Goal: Task Accomplishment & Management: Complete application form

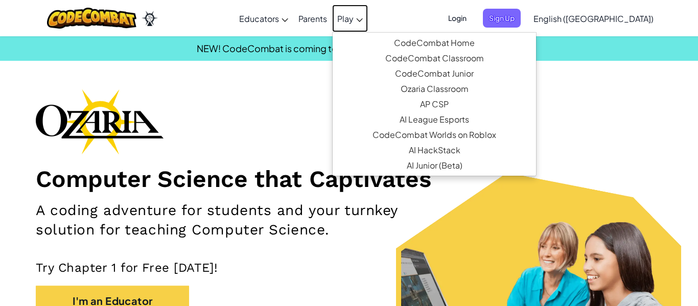
click at [368, 24] on link "Play" at bounding box center [350, 19] width 36 height 28
click at [245, 208] on h2 "A coding adventure for students and your turnkey solution for teaching Computer…" at bounding box center [246, 220] width 420 height 39
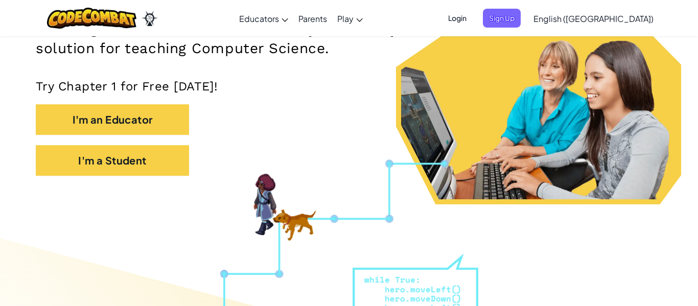
scroll to position [180, 0]
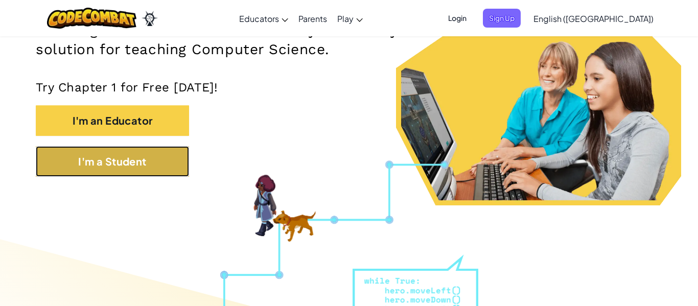
click at [170, 170] on button "I'm a Student" at bounding box center [112, 161] width 153 height 31
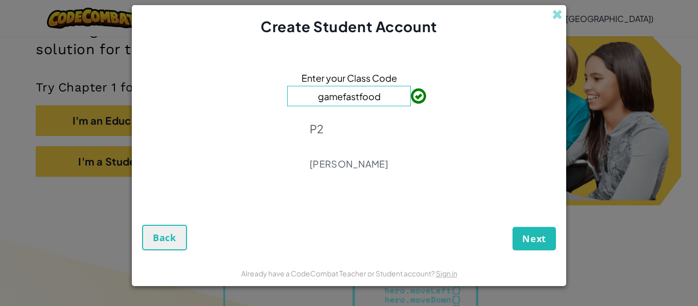
type input "gamefastfood"
click at [532, 227] on button "Next" at bounding box center [533, 239] width 43 height 24
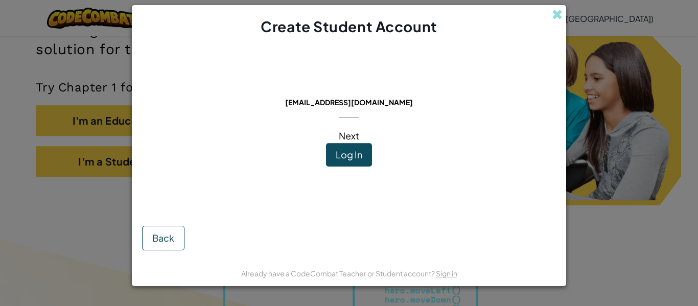
click at [315, 121] on div "This email is already in use: [EMAIL_ADDRESS][DOMAIN_NAME] Next Log In" at bounding box center [349, 124] width 145 height 154
click at [359, 159] on span "Log In" at bounding box center [349, 155] width 27 height 12
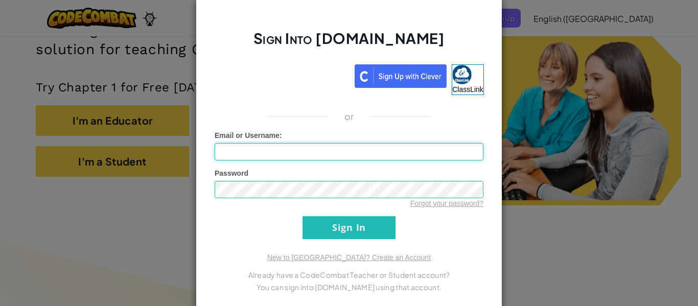
click at [323, 150] on input "Email or Username :" at bounding box center [349, 151] width 269 height 17
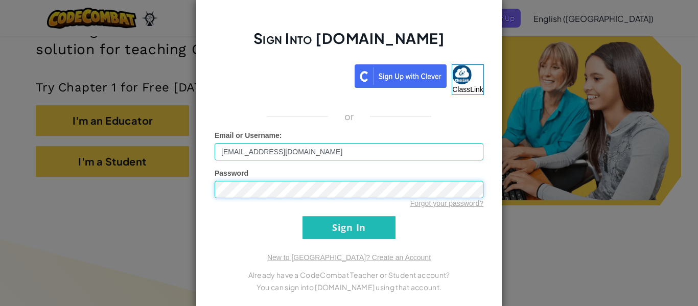
click at [302, 216] on input "Sign In" at bounding box center [348, 227] width 93 height 23
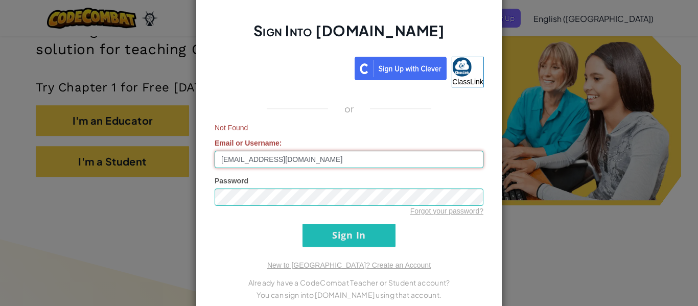
click at [314, 161] on input "[EMAIL_ADDRESS][DOMAIN_NAME]" at bounding box center [349, 159] width 269 height 17
type input "[EMAIL_ADDRESS][DOMAIN_NAME]"
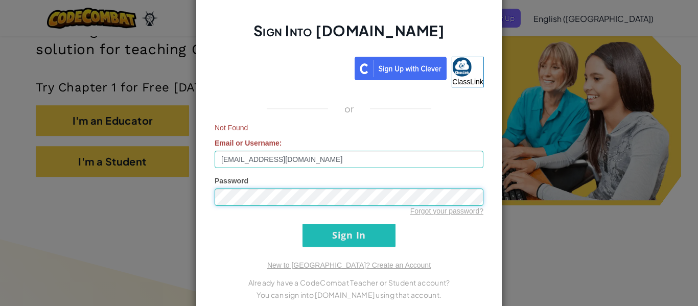
click at [302, 224] on input "Sign In" at bounding box center [348, 235] width 93 height 23
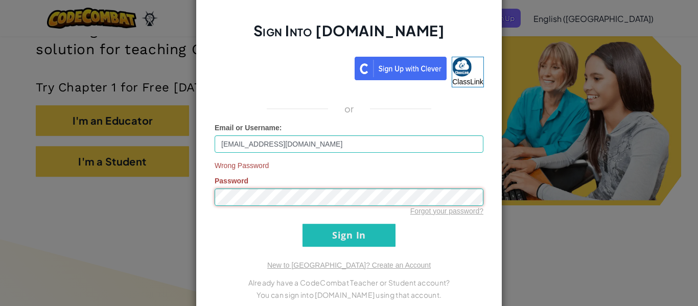
click at [302, 224] on input "Sign In" at bounding box center [348, 235] width 93 height 23
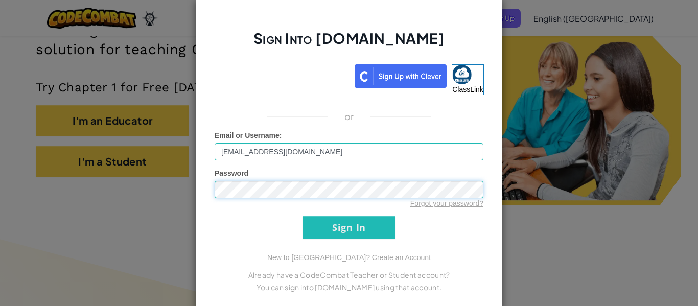
click at [302, 216] on input "Sign In" at bounding box center [348, 227] width 93 height 23
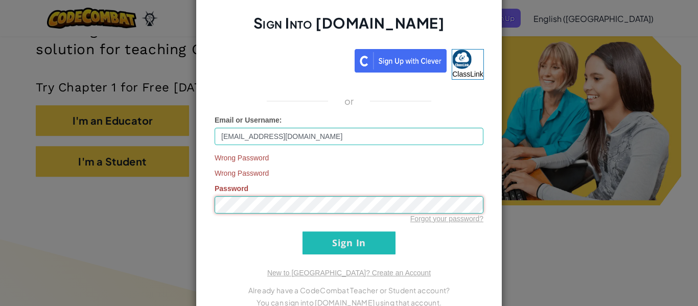
click at [302, 231] on input "Sign In" at bounding box center [348, 242] width 93 height 23
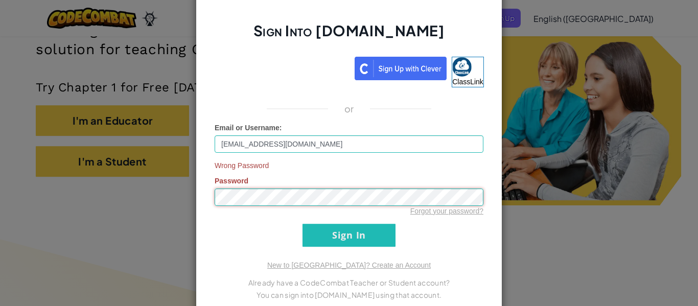
click at [302, 224] on input "Sign In" at bounding box center [348, 235] width 93 height 23
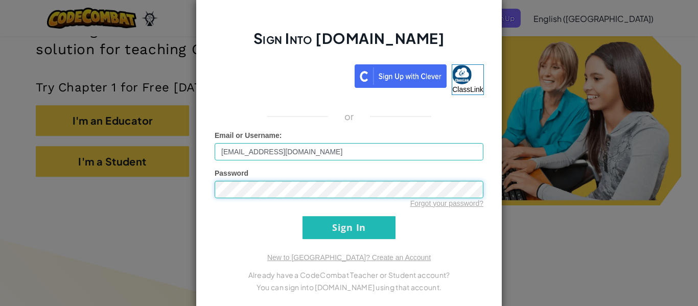
click at [302, 216] on input "Sign In" at bounding box center [348, 227] width 93 height 23
